Goal: Information Seeking & Learning: Learn about a topic

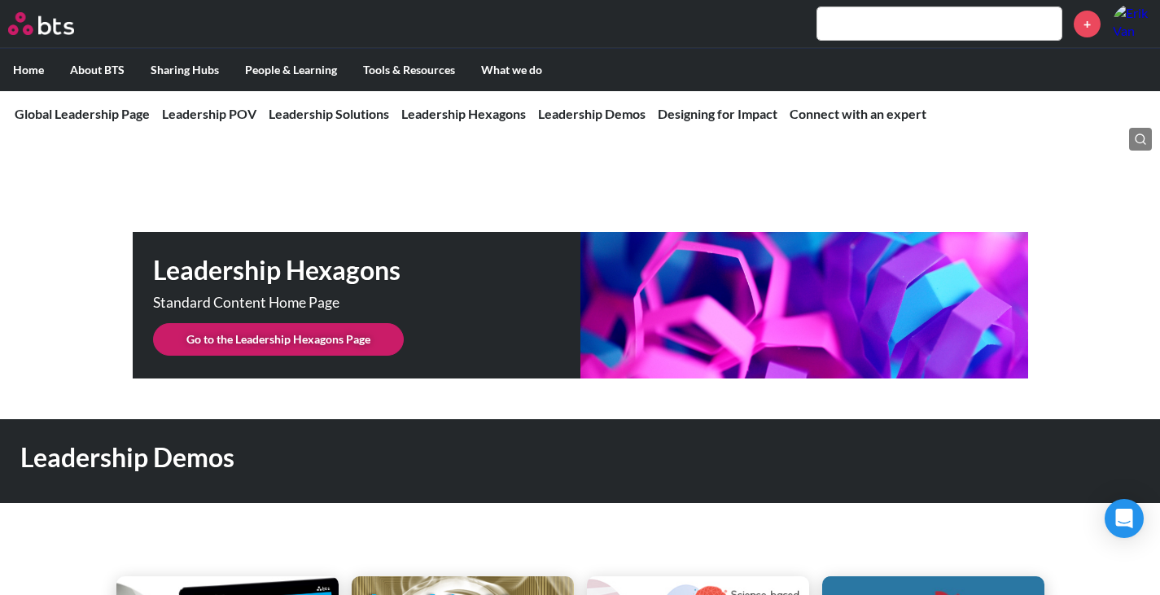
scroll to position [4071, 0]
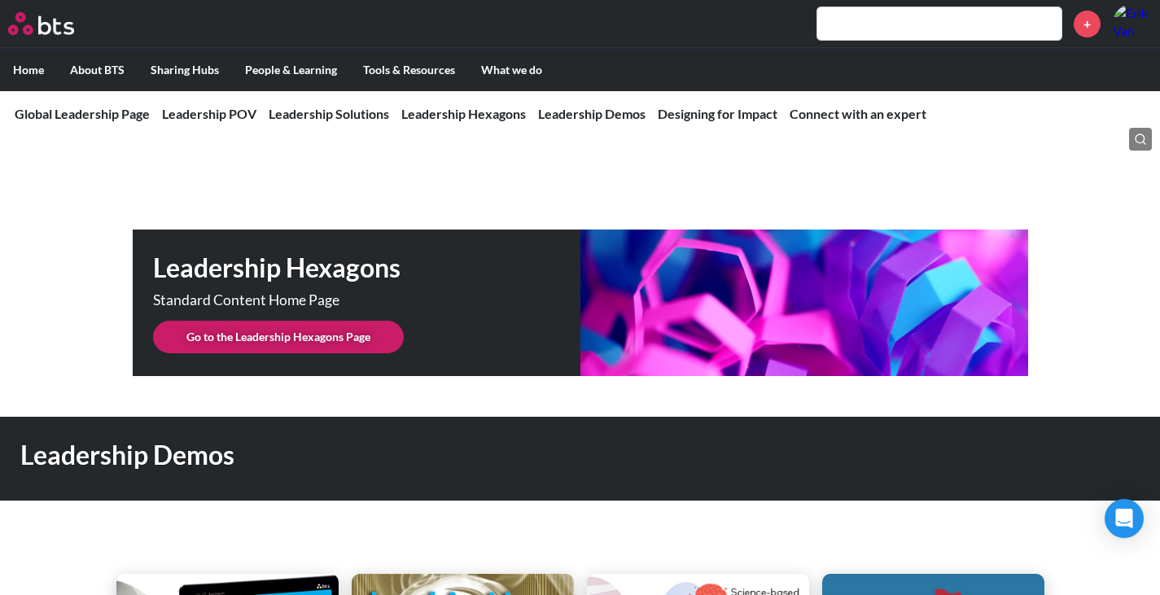
click at [287, 324] on link "Go to the Leadership Hexagons Page" at bounding box center [278, 337] width 251 height 33
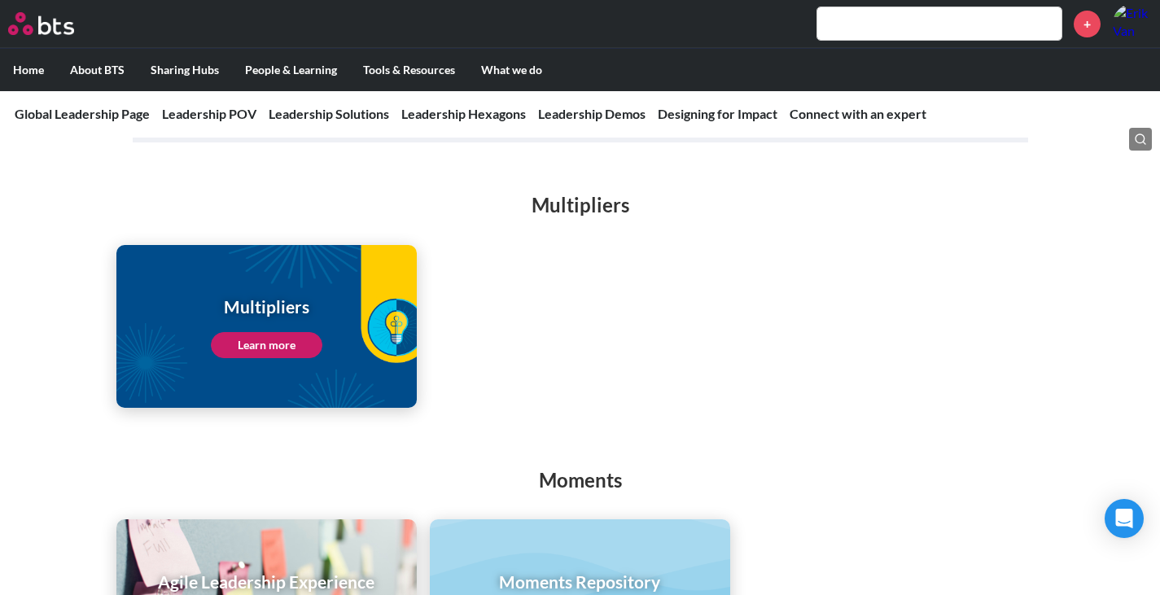
scroll to position [2199, 0]
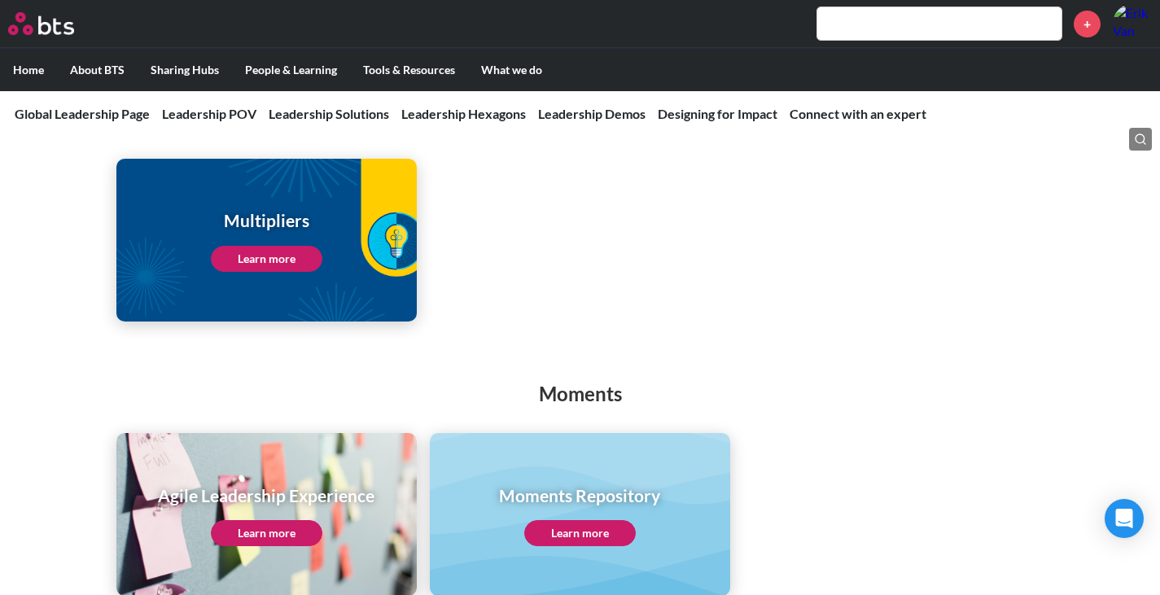
click at [318, 246] on link "Learn more" at bounding box center [267, 259] width 112 height 26
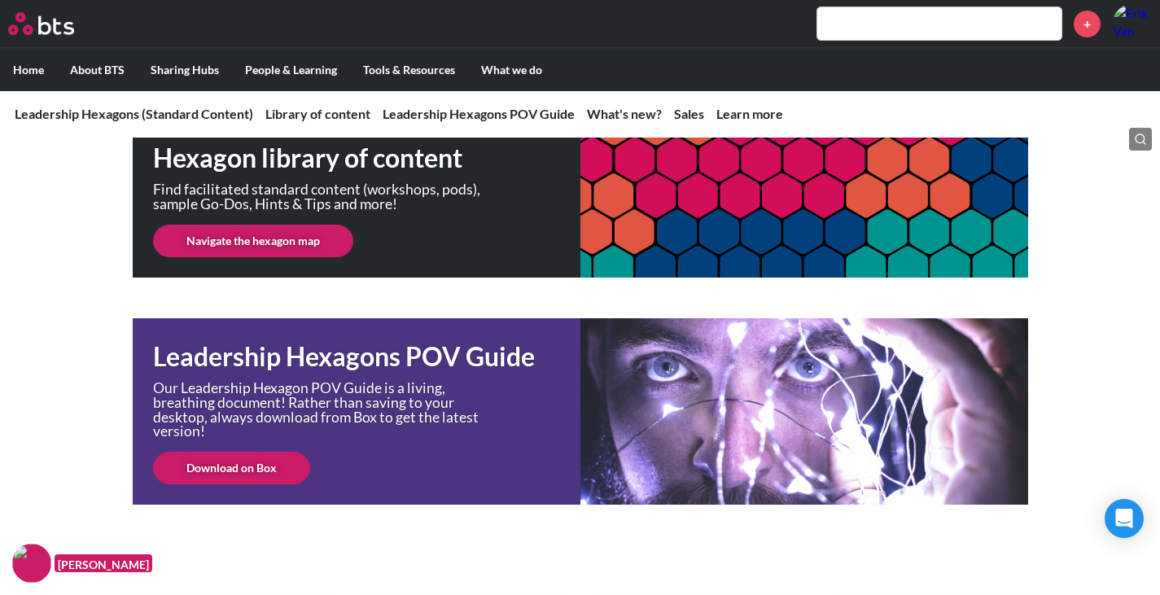
scroll to position [326, 0]
click at [264, 459] on link "Download on Box" at bounding box center [231, 468] width 157 height 33
click at [266, 238] on link "Navigate the hexagon map" at bounding box center [253, 241] width 200 height 33
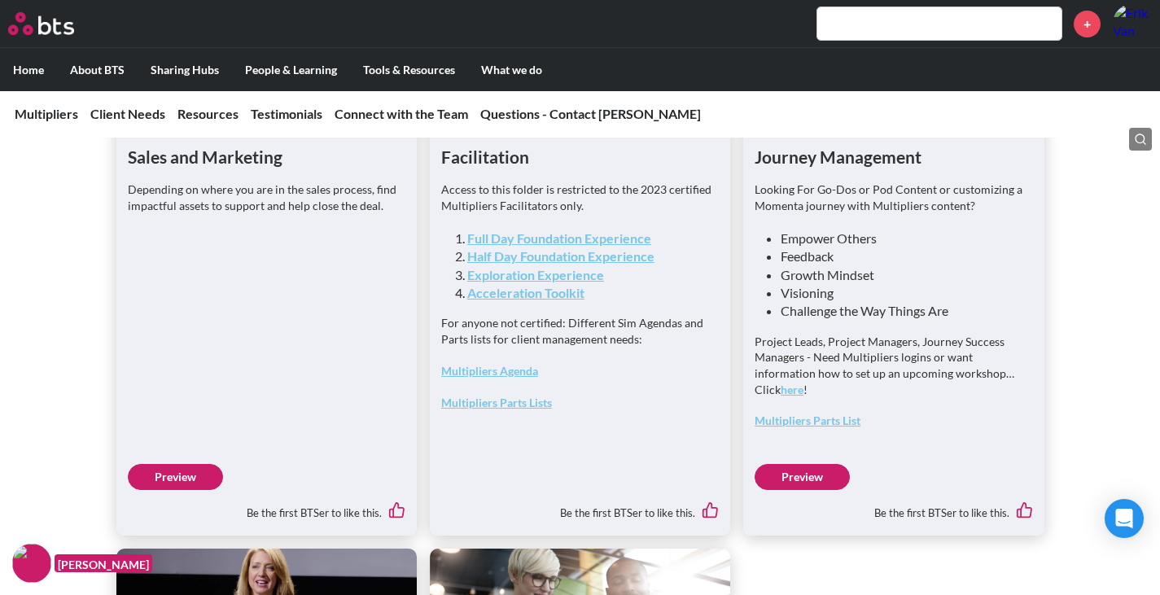
scroll to position [4397, 0]
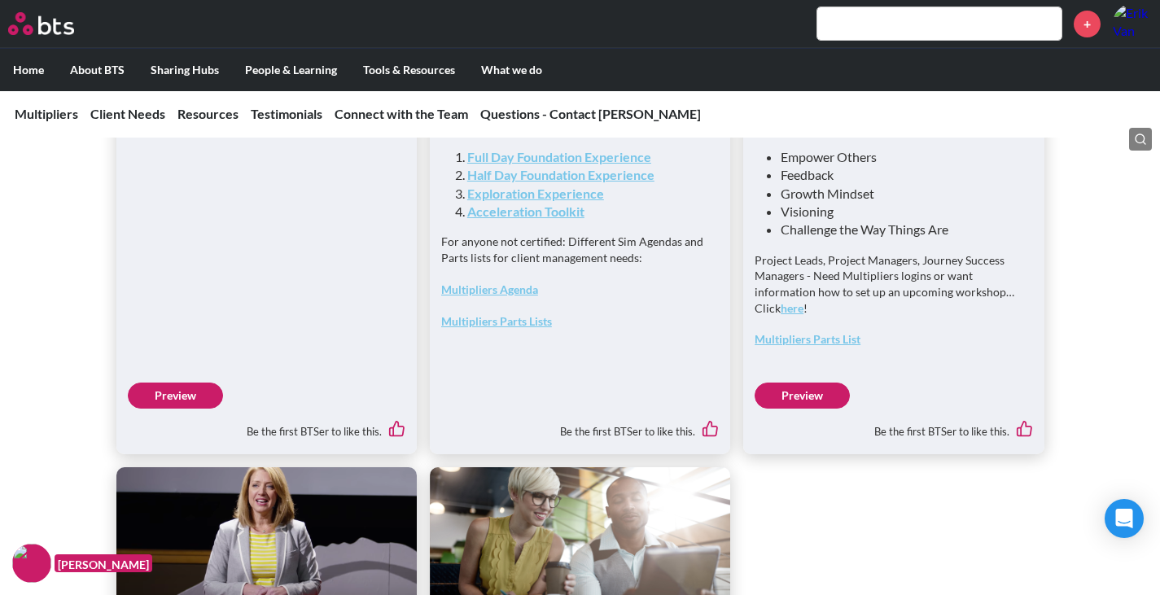
click at [159, 409] on link "Preview" at bounding box center [175, 396] width 95 height 26
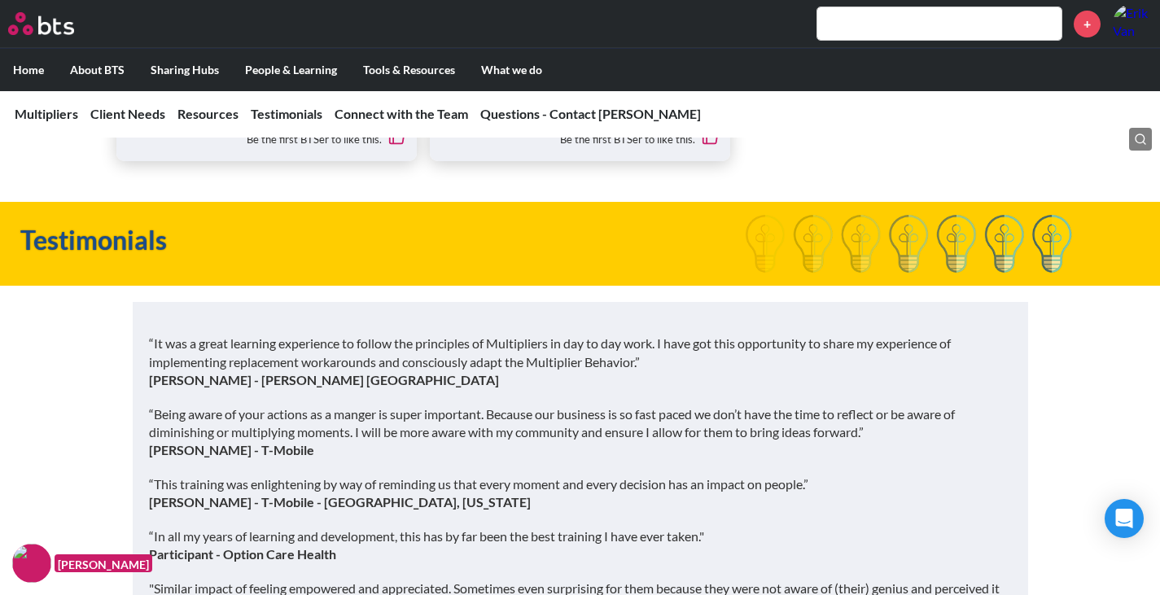
scroll to position [5619, 0]
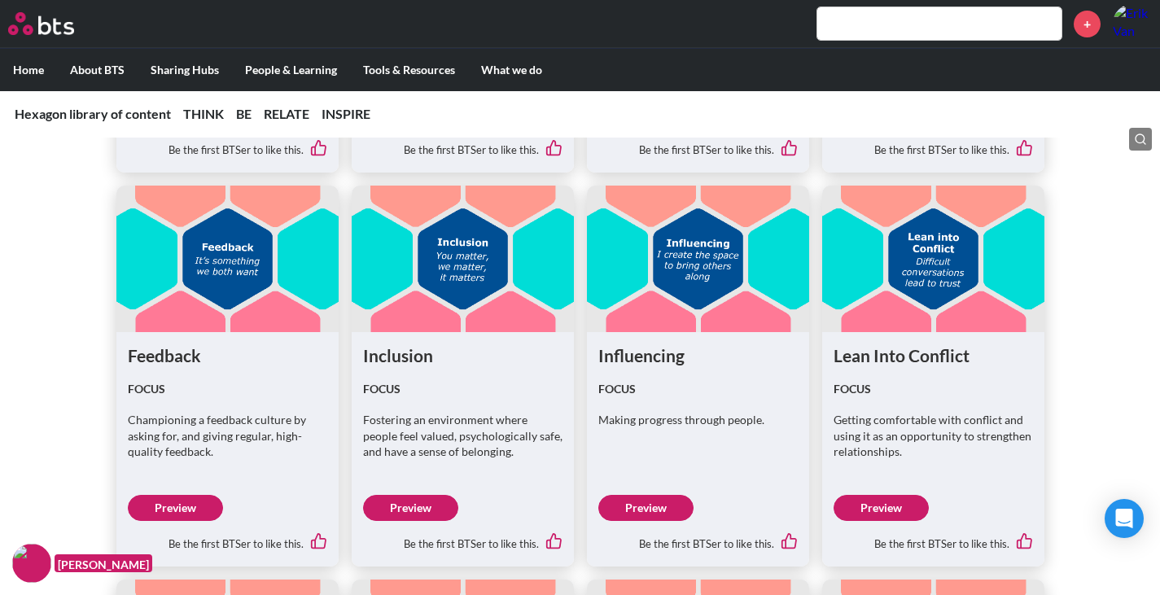
scroll to position [4071, 0]
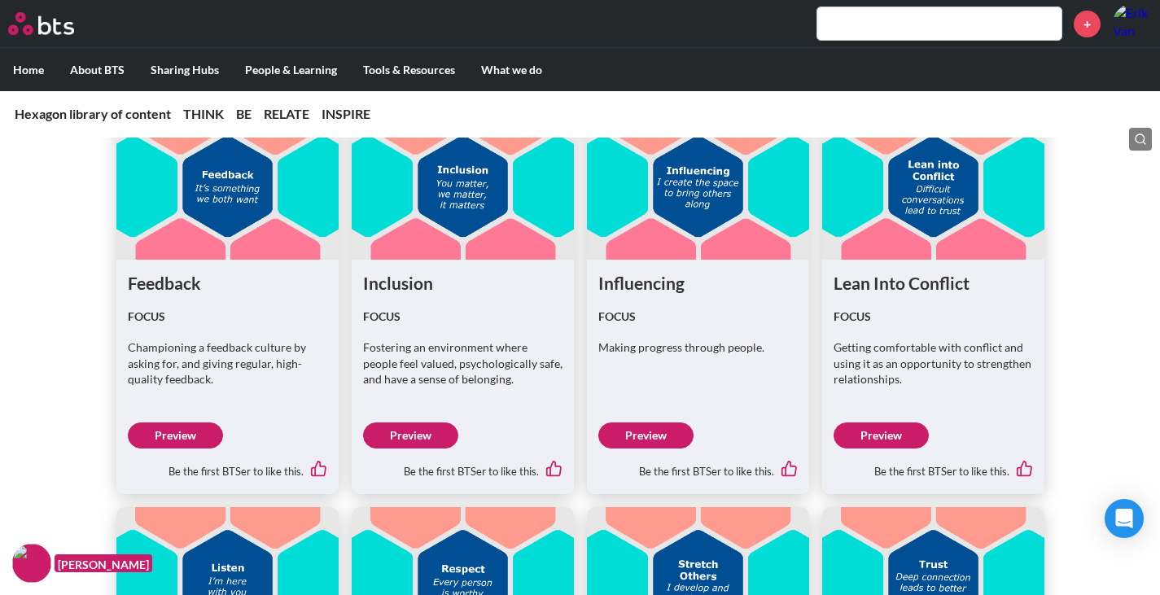
click at [169, 445] on link "Preview" at bounding box center [175, 436] width 95 height 26
